Goal: Register for event/course

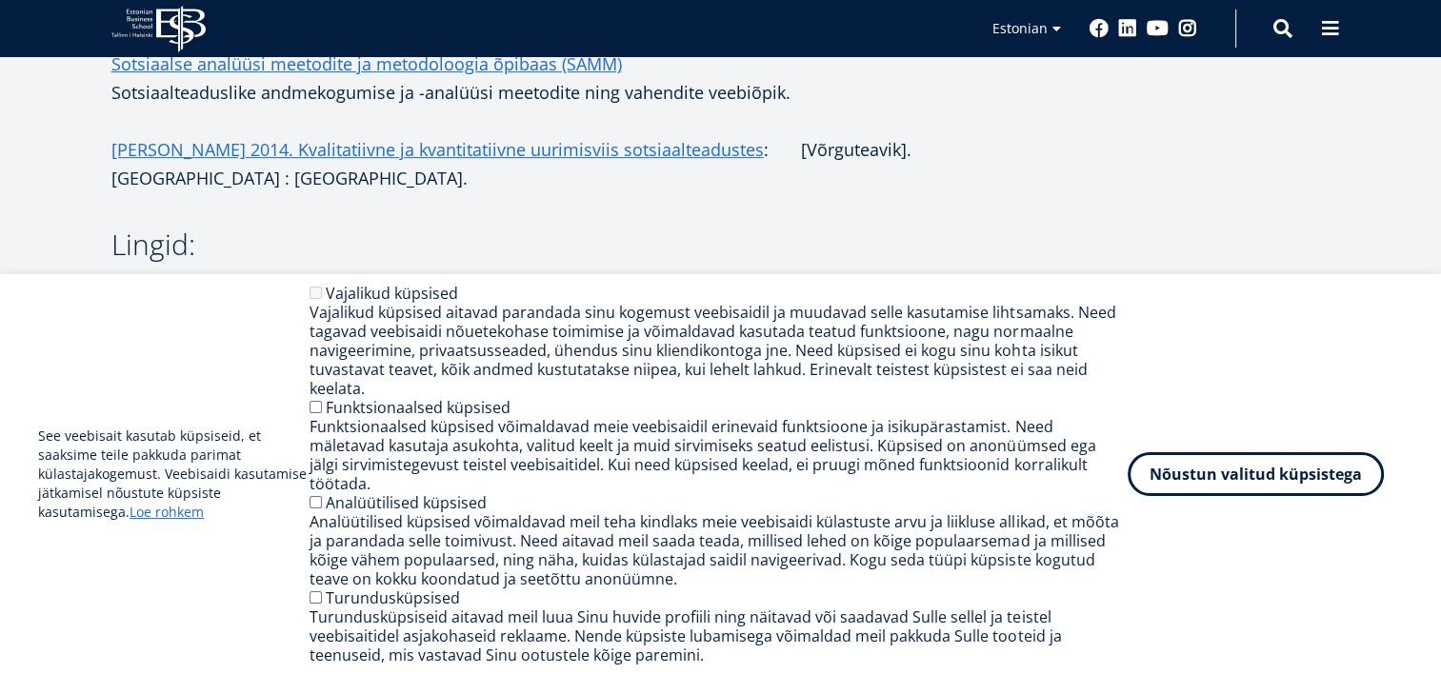
scroll to position [667, 0]
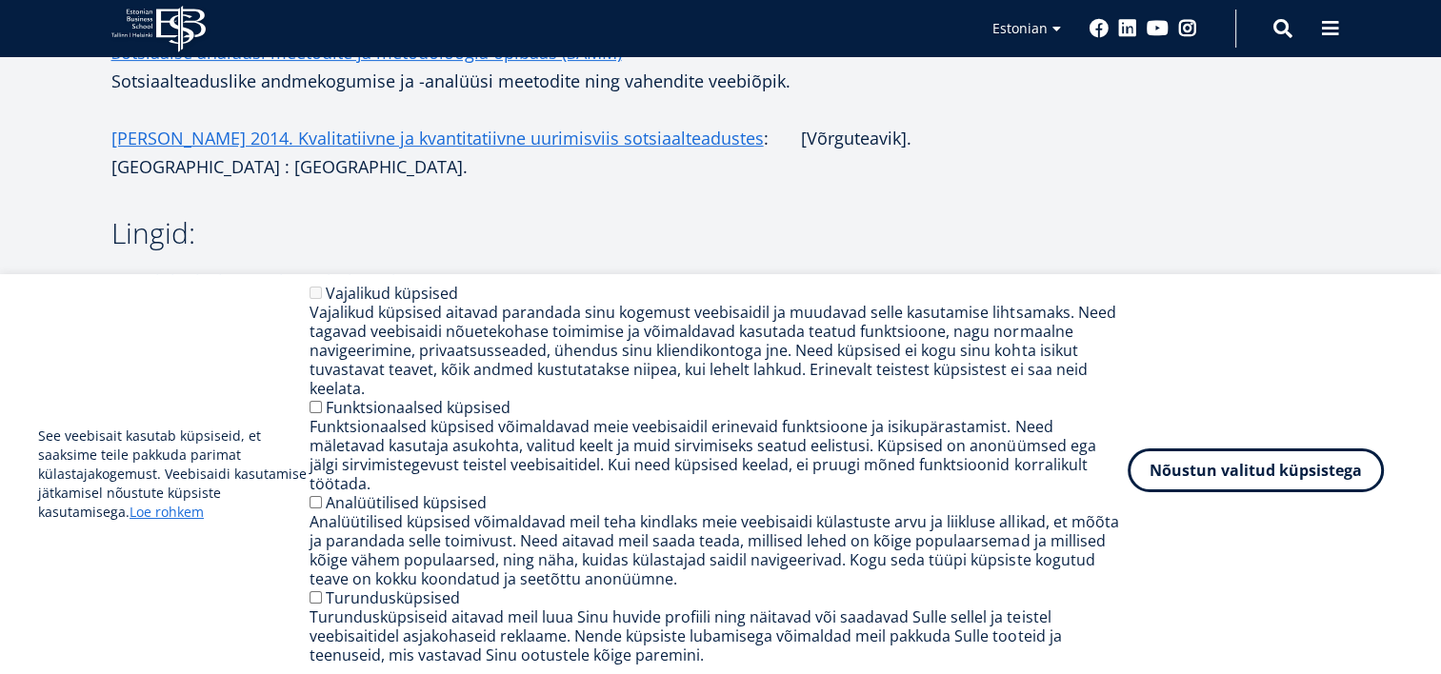
click at [1260, 468] on button "Nõustun valitud küpsistega" at bounding box center [1256, 471] width 256 height 44
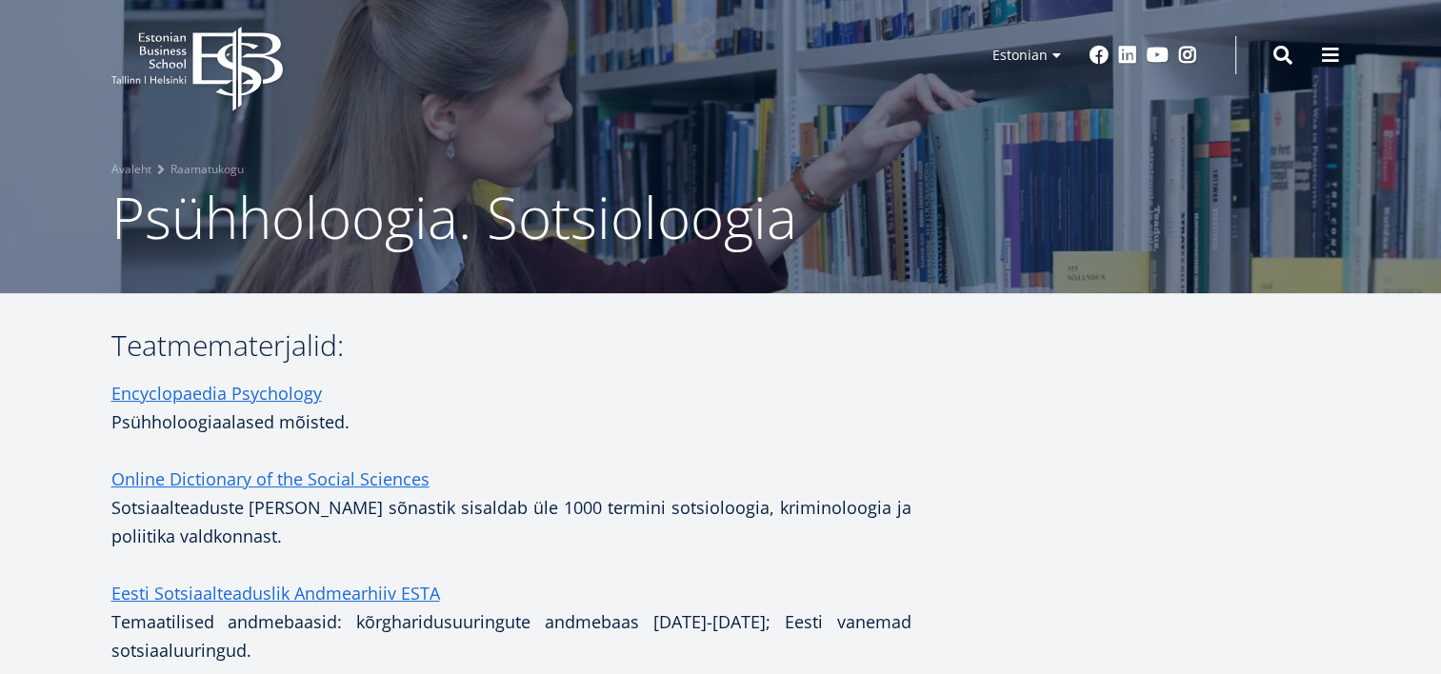
scroll to position [0, 0]
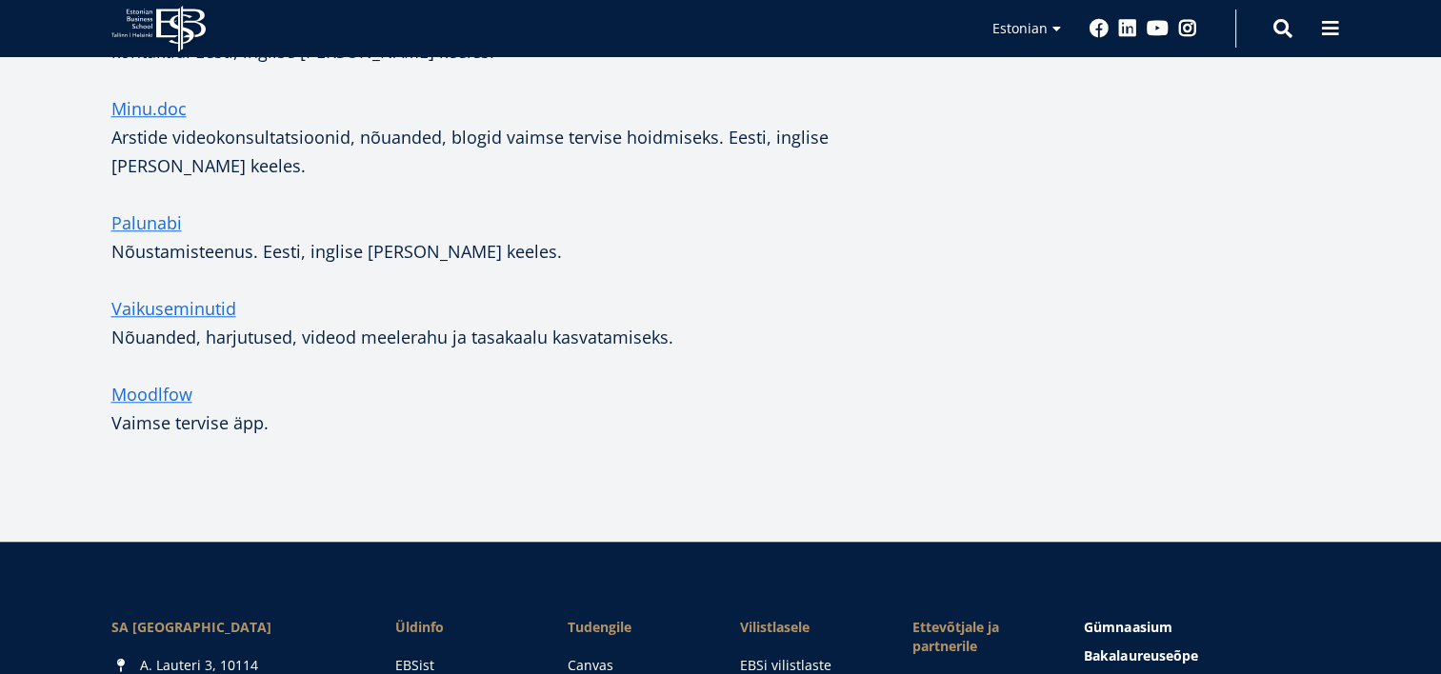
scroll to position [1678, 0]
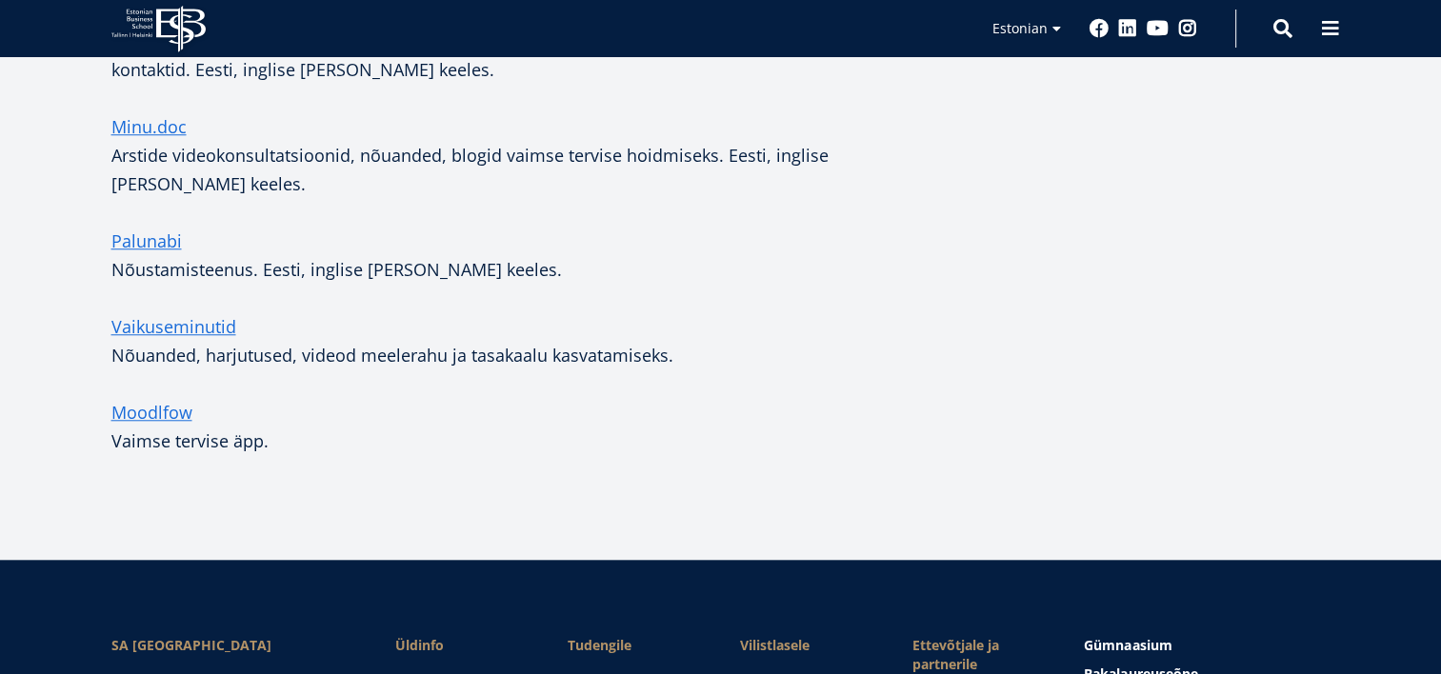
click at [159, 11] on icon at bounding box center [181, 29] width 50 height 47
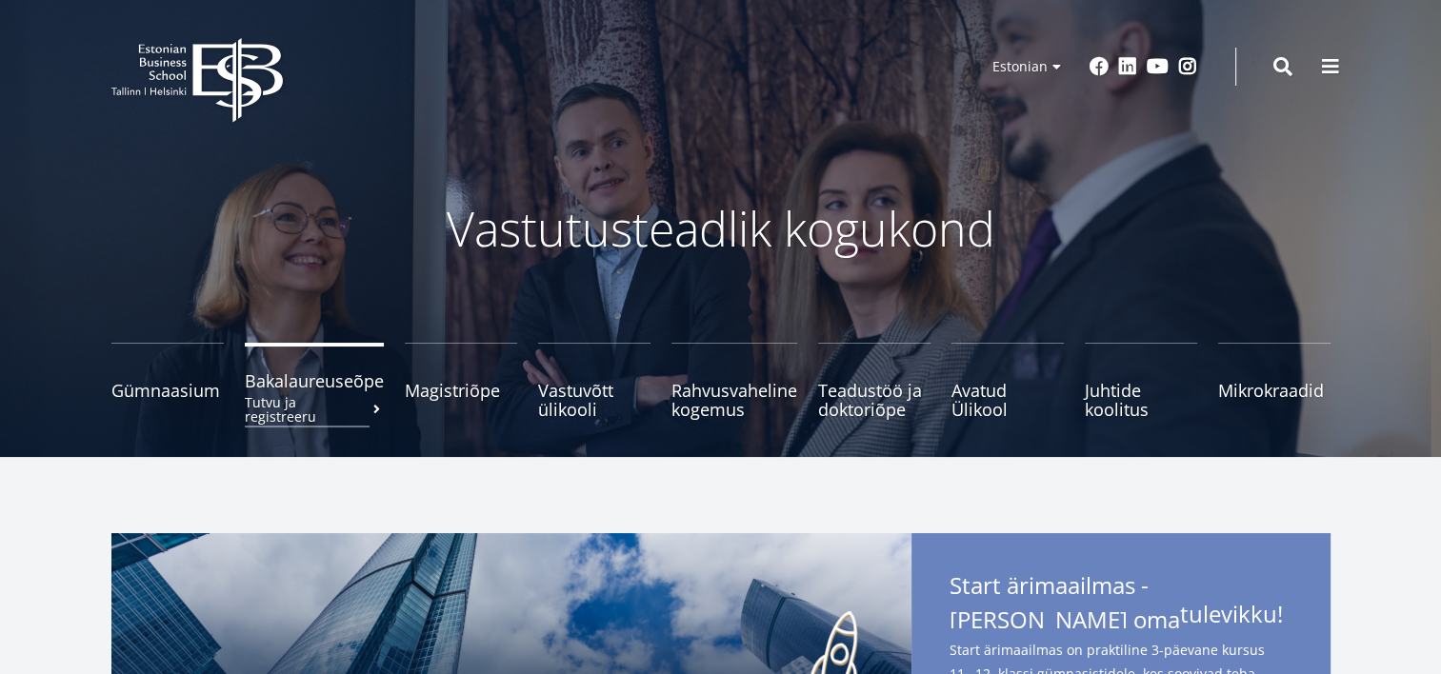
click at [340, 406] on small "Tutvu ja registreeru" at bounding box center [314, 409] width 139 height 29
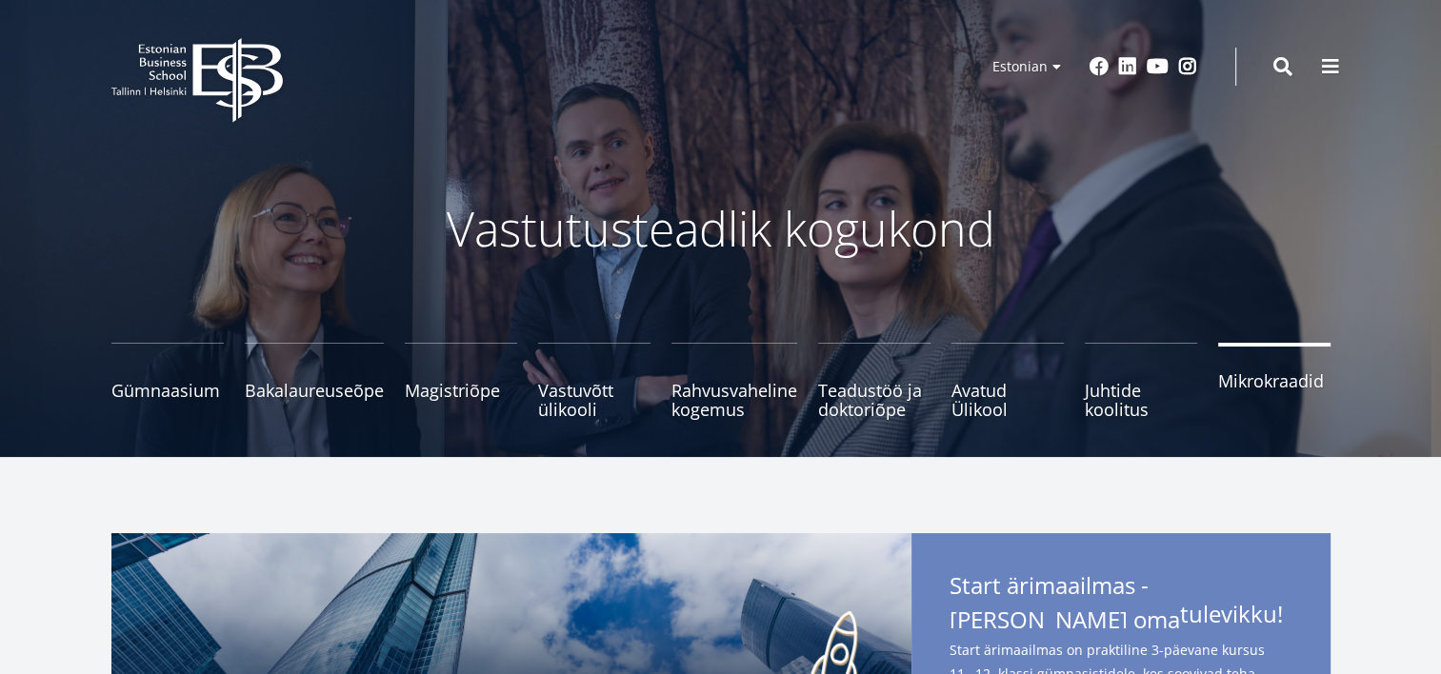
click at [1236, 385] on span "Mikrokraadid" at bounding box center [1274, 380] width 112 height 19
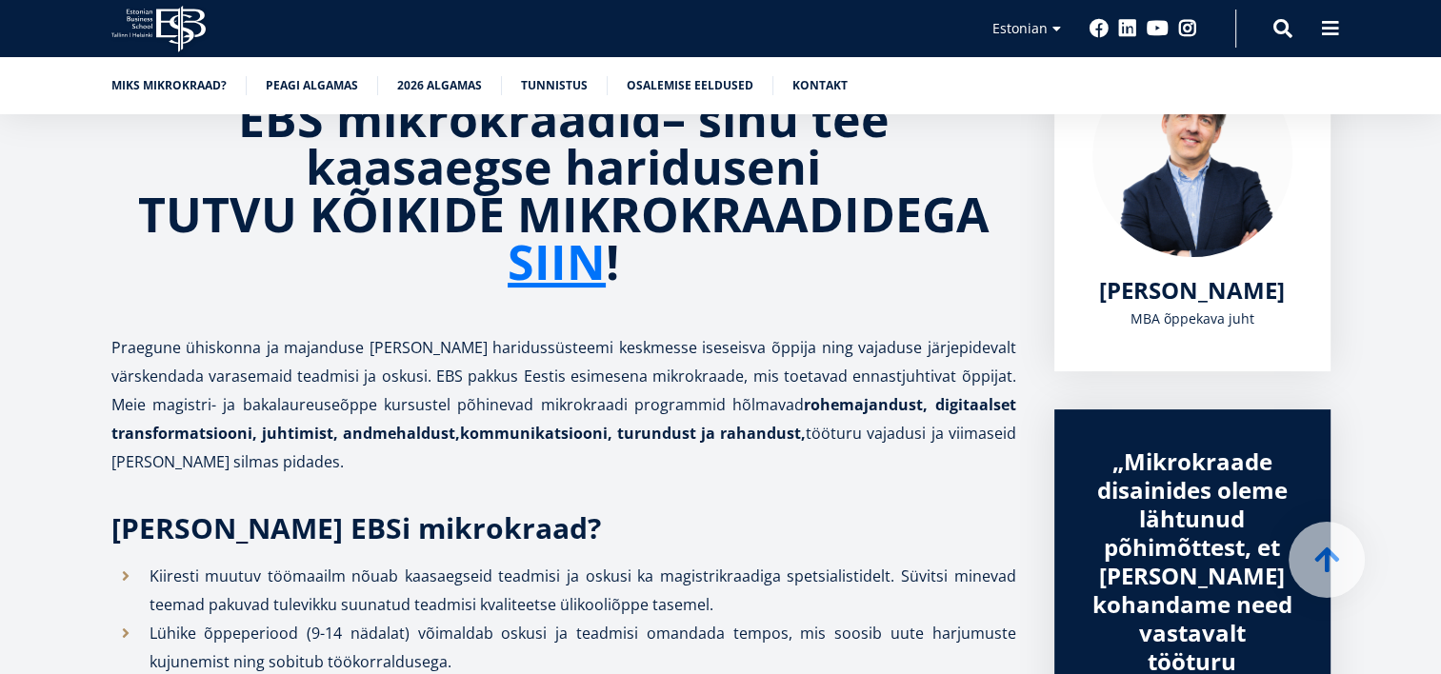
scroll to position [381, 0]
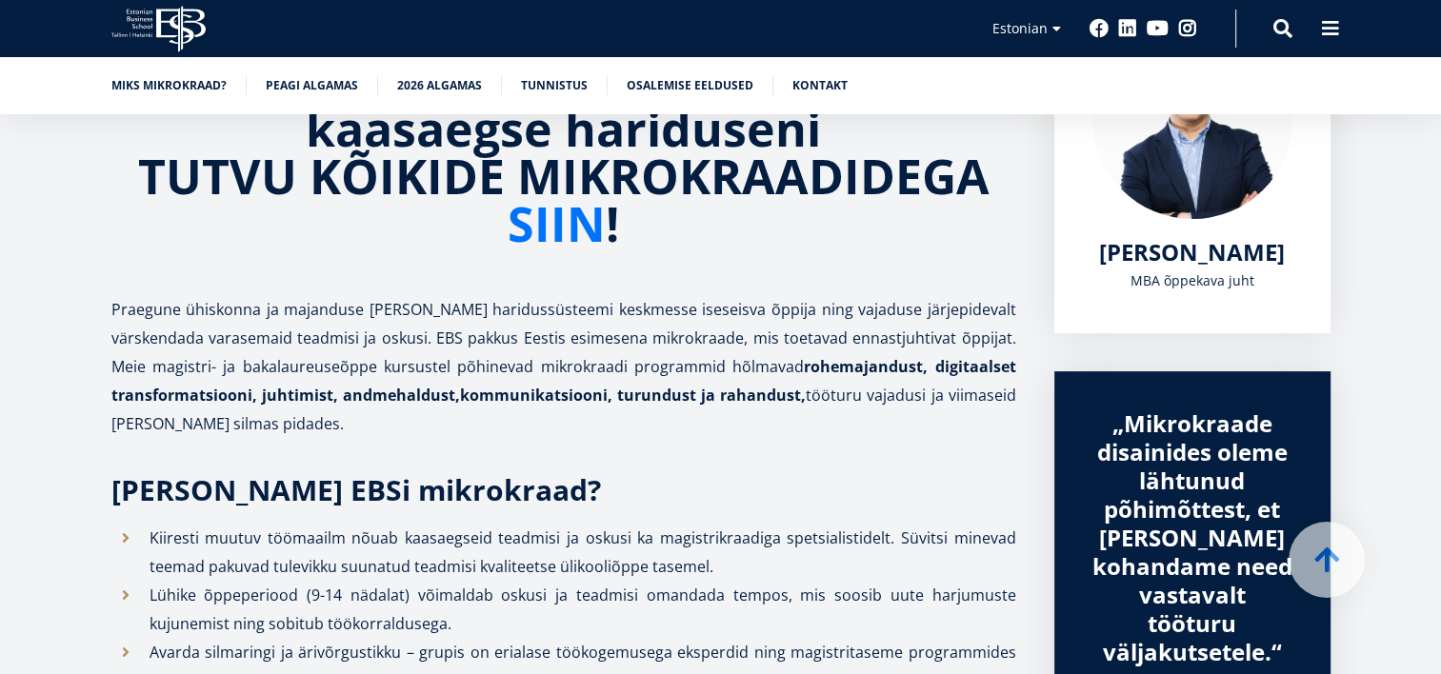
click at [576, 246] on link "SIIN" at bounding box center [557, 224] width 98 height 48
